Goal: Task Accomplishment & Management: Manage account settings

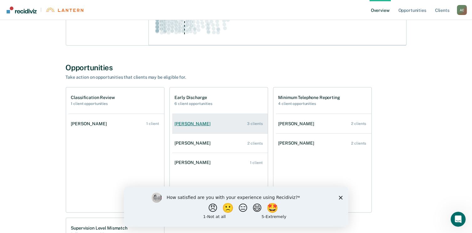
scroll to position [313, 0]
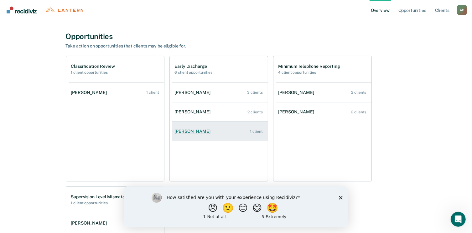
click at [197, 130] on div "[PERSON_NAME]" at bounding box center [194, 131] width 38 height 5
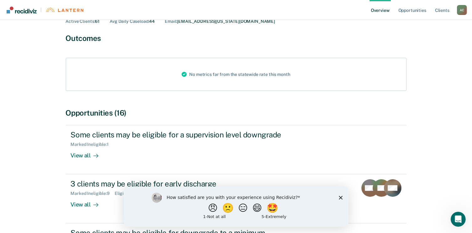
scroll to position [63, 0]
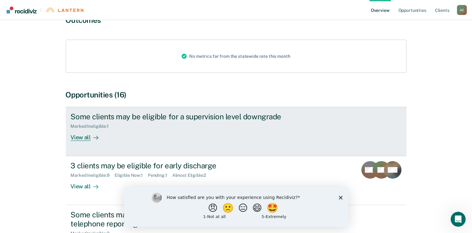
click at [86, 141] on div "View all" at bounding box center [88, 135] width 35 height 12
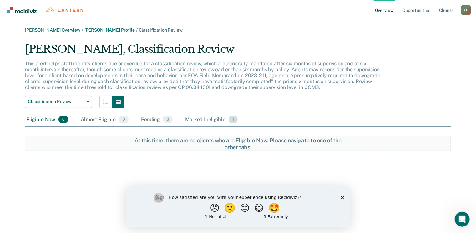
click at [206, 122] on div "Marked Ineligible 1" at bounding box center [211, 120] width 55 height 14
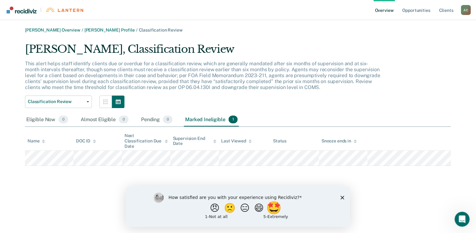
click at [283, 211] on button "🤩" at bounding box center [274, 208] width 17 height 13
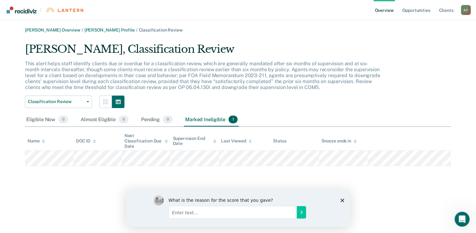
click at [341, 200] on icon "Close survey" at bounding box center [342, 201] width 4 height 4
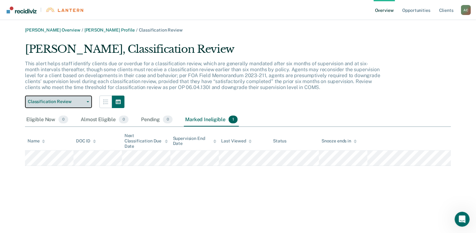
click at [85, 101] on span "button" at bounding box center [86, 101] width 5 height 1
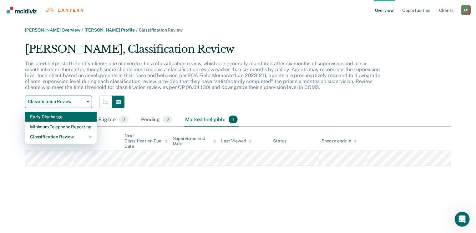
click at [66, 118] on div "Early Discharge" at bounding box center [61, 117] width 62 height 10
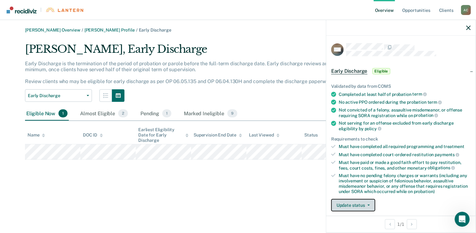
click at [354, 205] on button "Update status" at bounding box center [353, 205] width 44 height 13
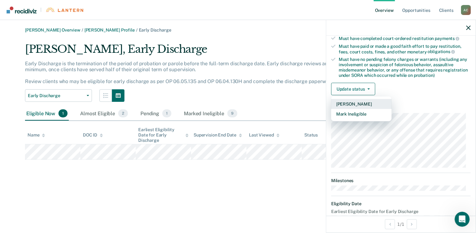
scroll to position [126, 0]
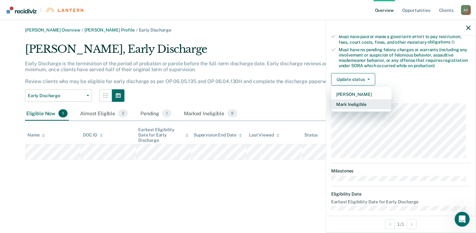
click at [354, 103] on button "Mark Ineligible" at bounding box center [361, 105] width 60 height 10
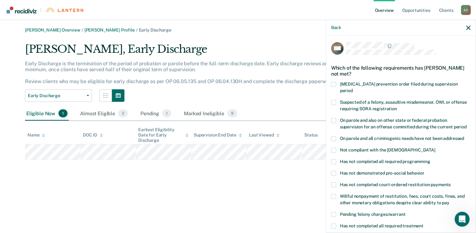
scroll to position [1, 0]
click at [335, 100] on span at bounding box center [333, 102] width 5 height 5
click at [397, 107] on input "Suspected of a felony, assaultive misdemeanor, OWI, or offense requiring SORA r…" at bounding box center [397, 107] width 0 height 0
click at [334, 100] on span at bounding box center [333, 102] width 5 height 5
click at [397, 107] on input "Suspected of a felony, assaultive misdemeanor, OWI, or offense requiring SORA r…" at bounding box center [397, 107] width 0 height 0
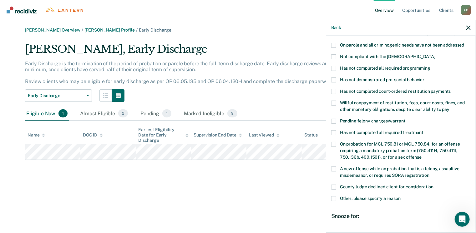
scroll to position [126, 0]
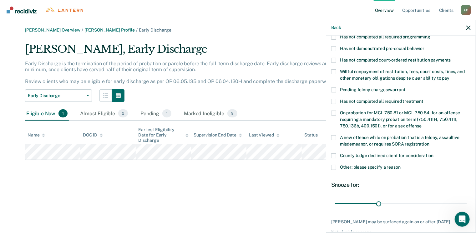
click at [335, 154] on span at bounding box center [333, 156] width 5 height 5
click at [434, 154] on input "County Judge declined client for consideration" at bounding box center [434, 154] width 0 height 0
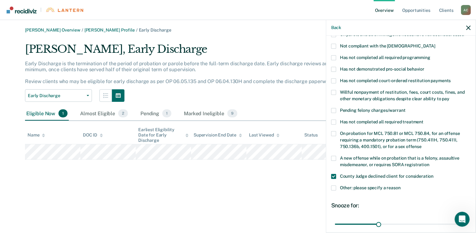
scroll to position [95, 0]
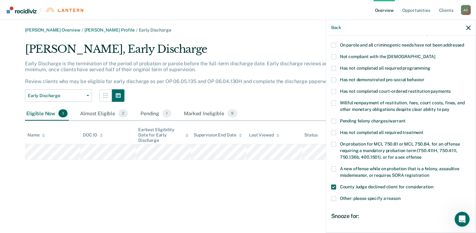
click at [334, 101] on span at bounding box center [333, 103] width 5 height 5
click at [450, 107] on input "Willful nonpayment of restitution, fees, court costs, fines, and other monetary…" at bounding box center [450, 107] width 0 height 0
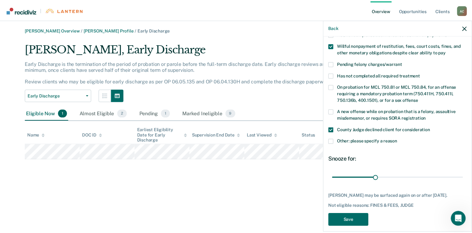
scroll to position [156, 0]
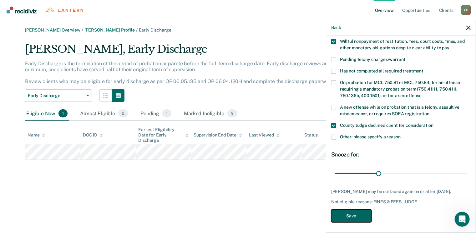
click at [355, 214] on button "Save" at bounding box center [351, 216] width 40 height 13
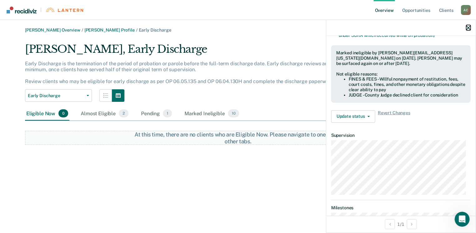
click at [468, 27] on icon "button" at bounding box center [469, 28] width 4 height 4
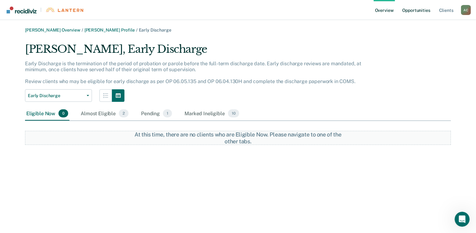
click at [410, 11] on link "Opportunities" at bounding box center [417, 10] width 30 height 20
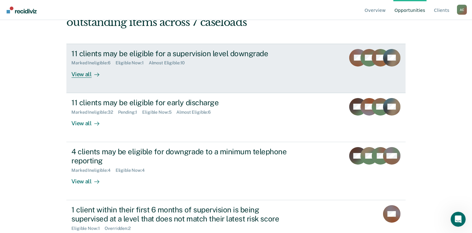
scroll to position [63, 0]
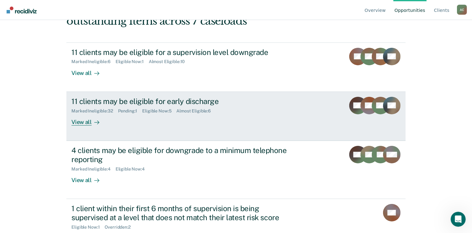
click at [89, 100] on div "11 clients may be eligible for early discharge" at bounding box center [181, 101] width 220 height 9
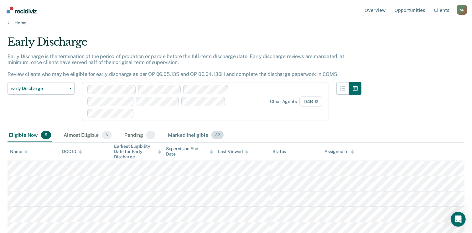
scroll to position [11, 0]
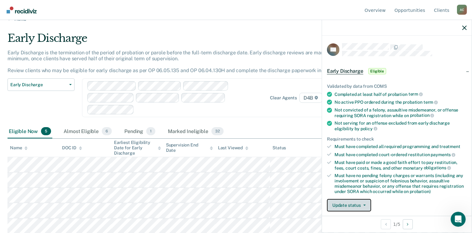
click at [344, 204] on button "Update status" at bounding box center [349, 205] width 44 height 13
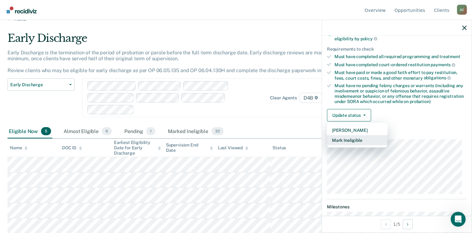
scroll to position [95, 0]
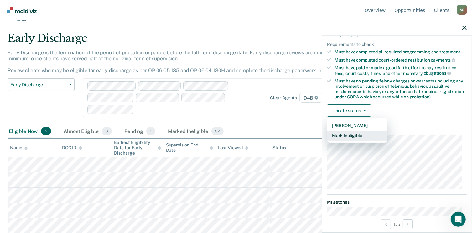
click at [350, 134] on button "Mark Ineligible" at bounding box center [357, 136] width 60 height 10
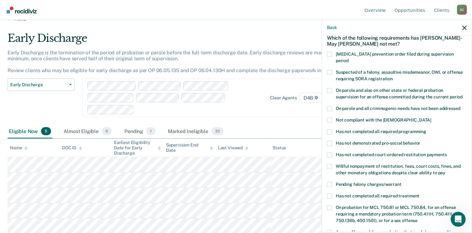
scroll to position [63, 0]
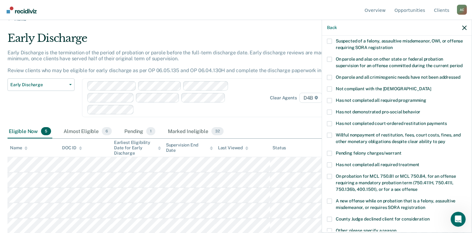
click at [329, 121] on span at bounding box center [329, 123] width 5 height 5
click at [447, 121] on input "Has not completed court-ordered restitution payments" at bounding box center [447, 121] width 0 height 0
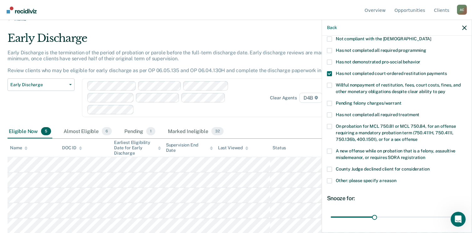
scroll to position [156, 0]
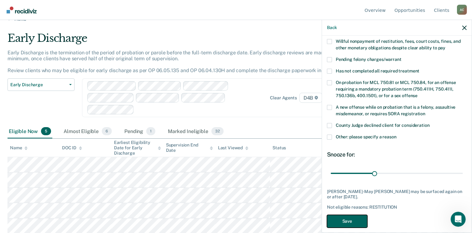
click at [344, 215] on button "Save" at bounding box center [347, 221] width 40 height 13
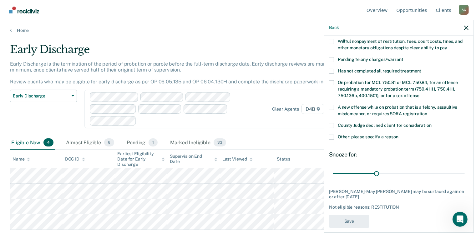
scroll to position [0, 0]
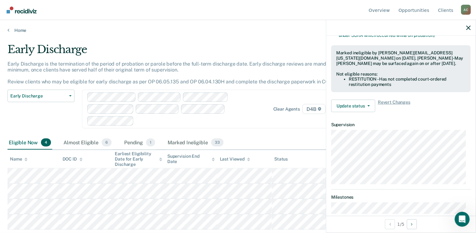
click at [469, 24] on div at bounding box center [401, 28] width 150 height 16
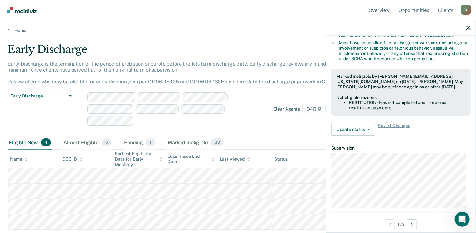
scroll to position [132, 0]
click at [467, 26] on icon "button" at bounding box center [469, 28] width 4 height 4
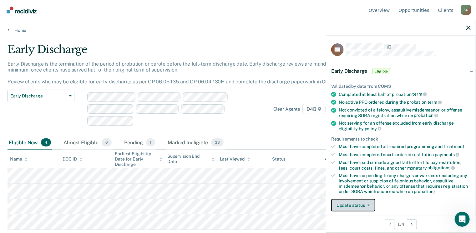
click at [353, 205] on button "Update status" at bounding box center [353, 205] width 44 height 13
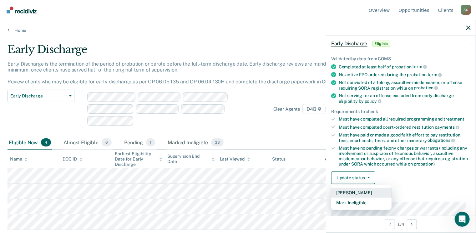
scroll to position [64, 0]
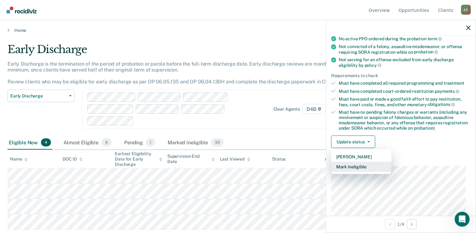
click at [350, 165] on button "Mark Ineligible" at bounding box center [361, 167] width 60 height 10
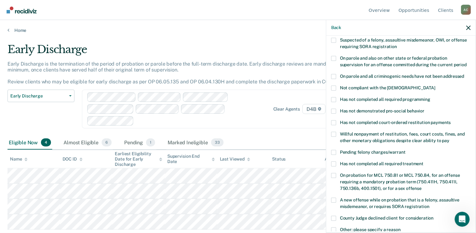
click at [334, 132] on span at bounding box center [333, 134] width 5 height 5
click at [450, 139] on input "Willful nonpayment of restitution, fees, court costs, fines, and other monetary…" at bounding box center [450, 139] width 0 height 0
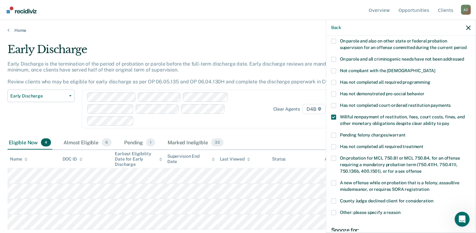
scroll to position [126, 0]
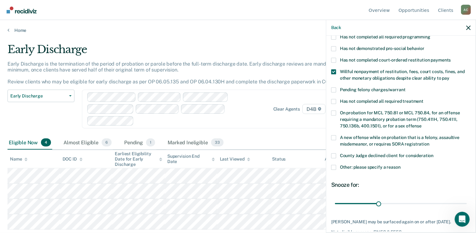
click at [333, 154] on span at bounding box center [333, 156] width 5 height 5
click at [434, 154] on input "County Judge declined client for consideration" at bounding box center [434, 154] width 0 height 0
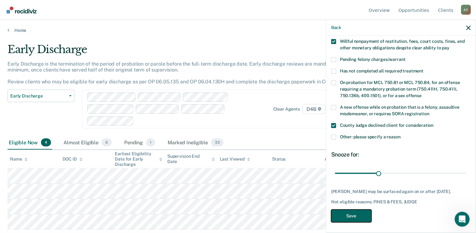
click at [354, 212] on button "Save" at bounding box center [351, 216] width 40 height 13
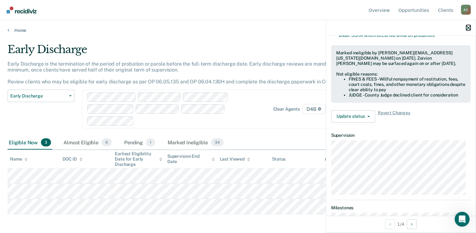
click at [468, 26] on icon "button" at bounding box center [469, 28] width 4 height 4
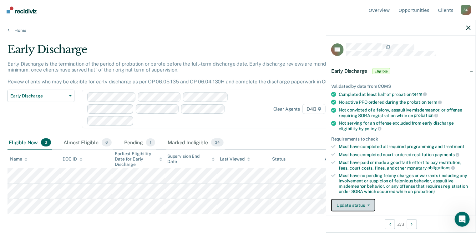
click at [348, 202] on button "Update status" at bounding box center [353, 205] width 44 height 13
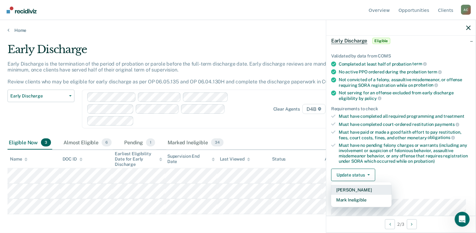
scroll to position [95, 0]
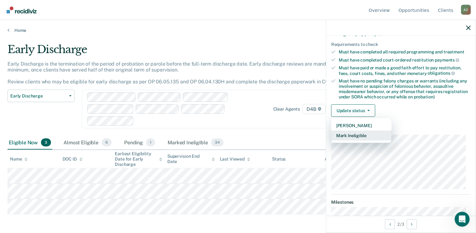
click at [361, 131] on button "Mark Ineligible" at bounding box center [361, 136] width 60 height 10
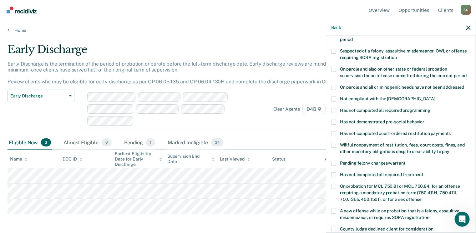
scroll to position [64, 0]
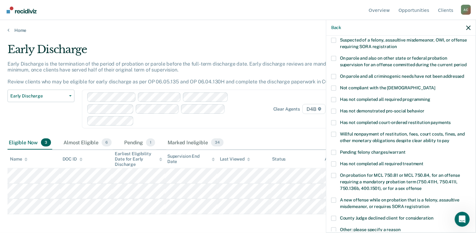
click at [334, 97] on span at bounding box center [333, 99] width 5 height 5
click at [431, 97] on input "Has not completed all required programming" at bounding box center [431, 97] width 0 height 0
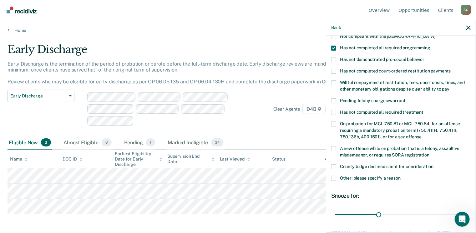
scroll to position [126, 0]
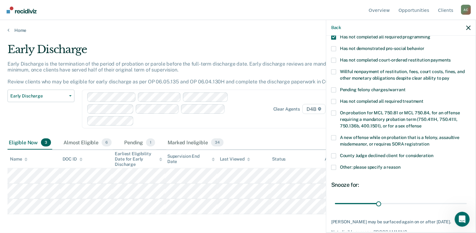
click at [331, 93] on div "RP Which of the following requirements has [PERSON_NAME] not met? [MEDICAL_DATA…" at bounding box center [401, 134] width 150 height 196
click at [335, 99] on span at bounding box center [333, 101] width 5 height 5
click at [424, 99] on input "Has not completed all required treatment" at bounding box center [424, 99] width 0 height 0
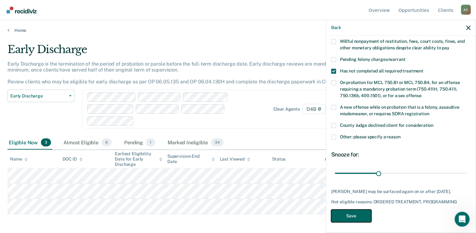
click at [354, 210] on button "Save" at bounding box center [351, 216] width 40 height 13
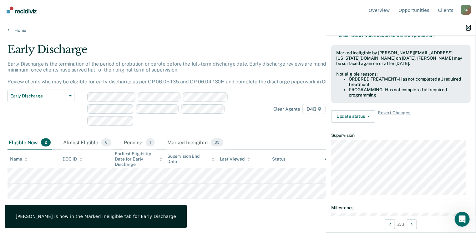
click at [470, 30] on icon "button" at bounding box center [469, 28] width 4 height 4
